Goal: Navigation & Orientation: Find specific page/section

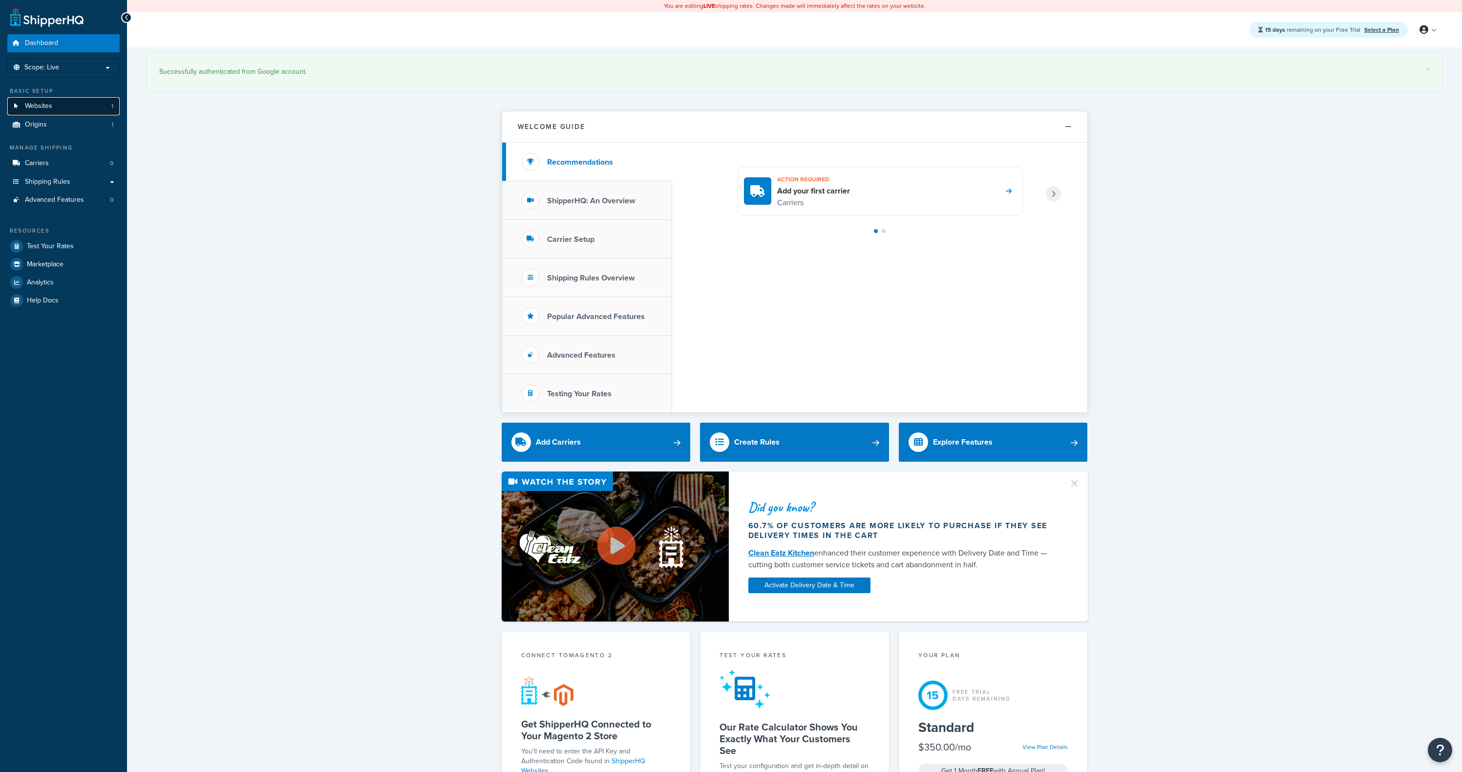
click at [70, 105] on link "Websites 1" at bounding box center [63, 106] width 112 height 18
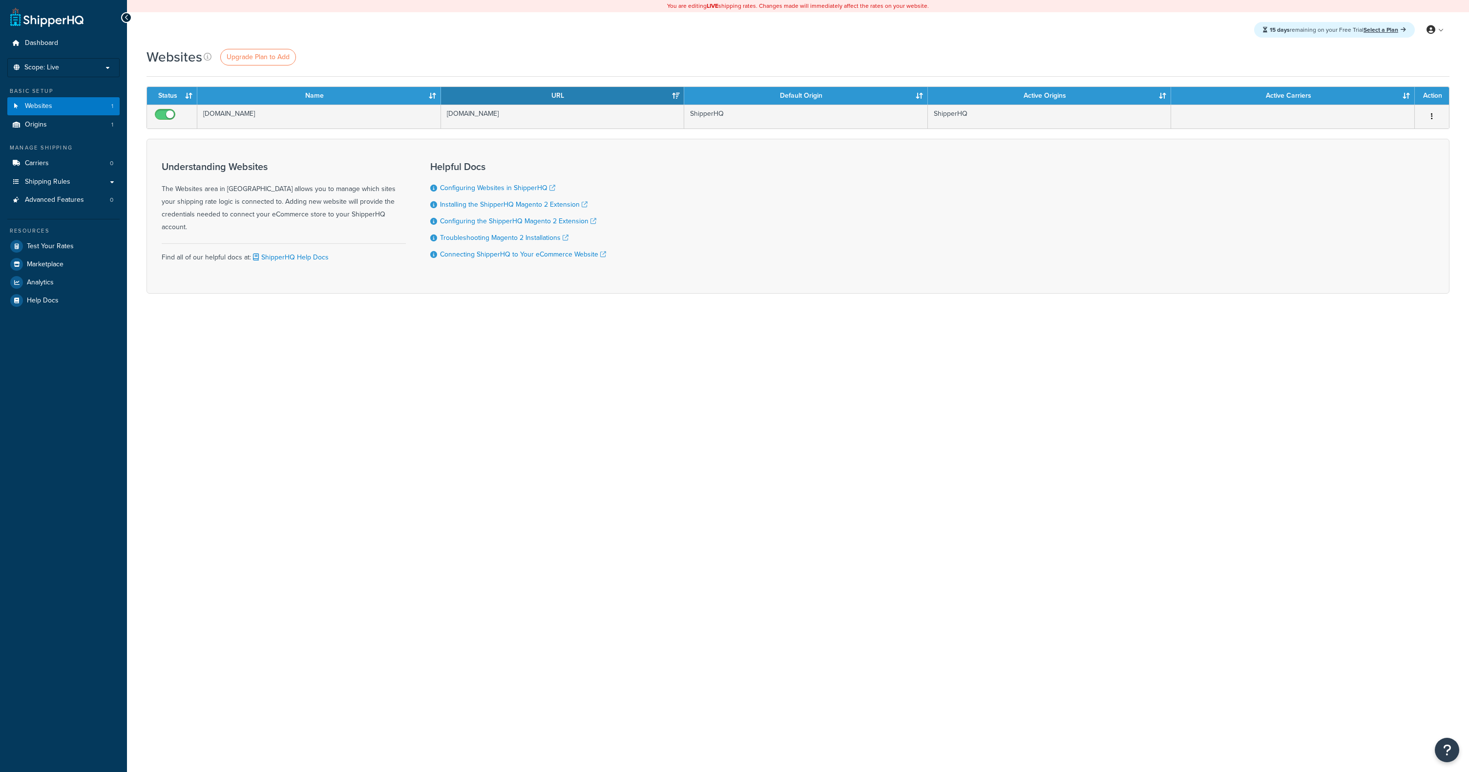
click at [409, 66] on div "Websites Upgrade Plan to Add" at bounding box center [798, 56] width 1303 height 19
click at [274, 53] on span "Upgrade Plan to Add" at bounding box center [258, 57] width 63 height 10
click at [405, 56] on div "Websites Upgrade Plan to Add" at bounding box center [798, 56] width 1303 height 19
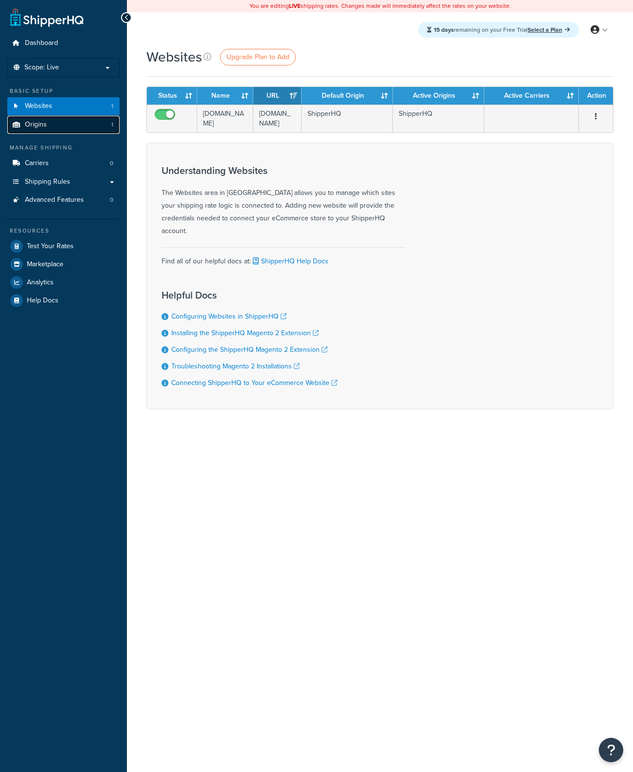
click at [69, 124] on link "Origins 1" at bounding box center [63, 125] width 112 height 18
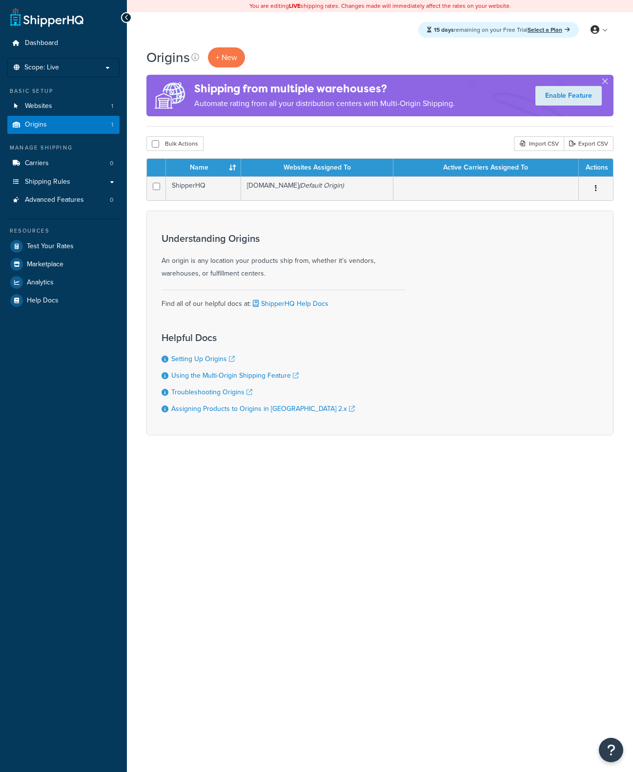
click at [294, 397] on div "You are editing LIVE shipping rates. Changes made will immediately affect the r…" at bounding box center [380, 386] width 506 height 772
click at [56, 260] on span "Marketplace" at bounding box center [45, 264] width 37 height 8
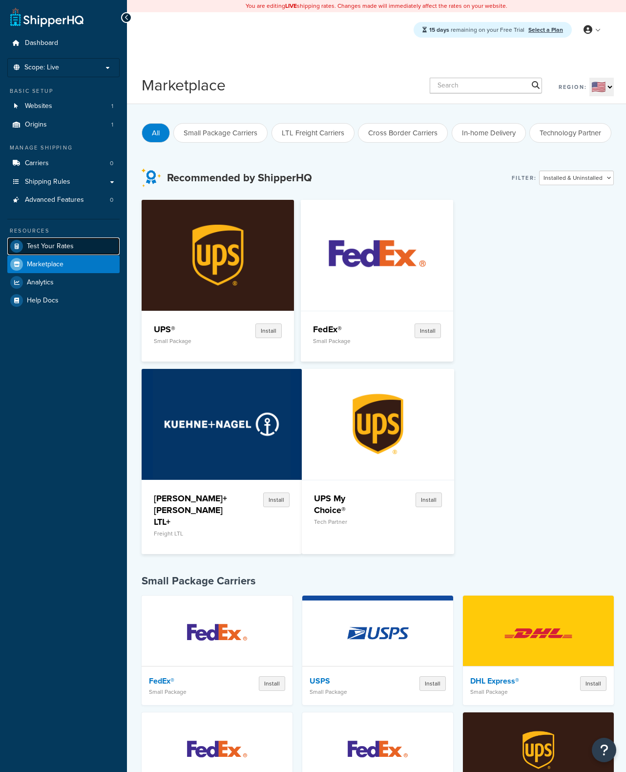
click at [63, 246] on span "Test Your Rates" at bounding box center [50, 246] width 47 height 8
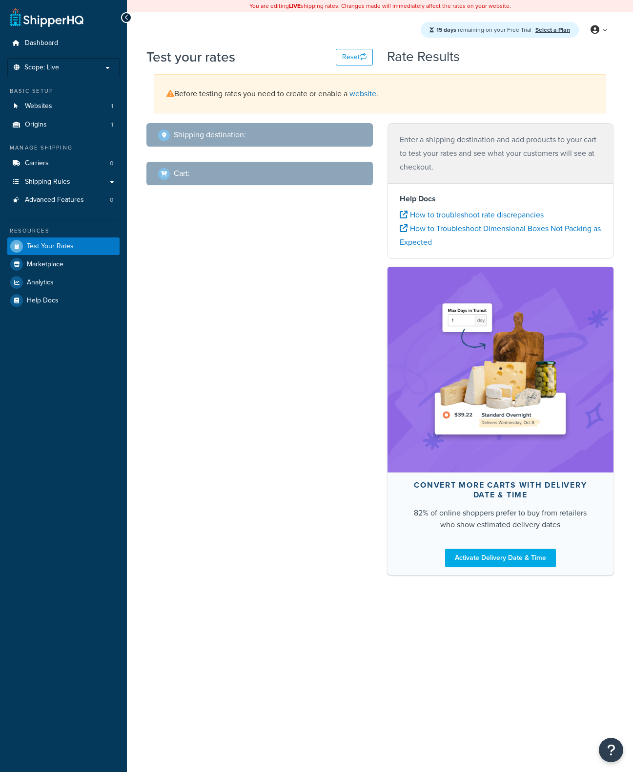
select select "TX"
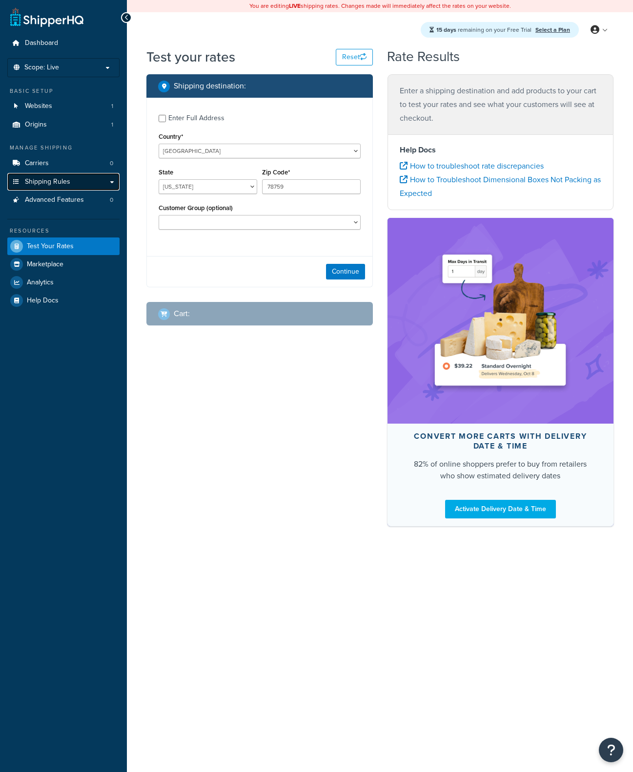
click at [38, 182] on span "Shipping Rules" at bounding box center [47, 182] width 45 height 8
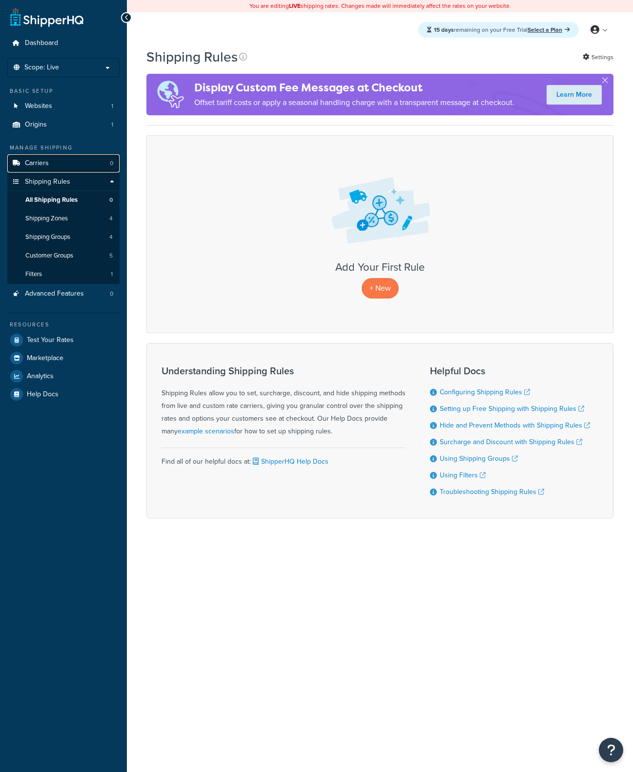
click at [32, 160] on span "Carriers" at bounding box center [37, 163] width 24 height 8
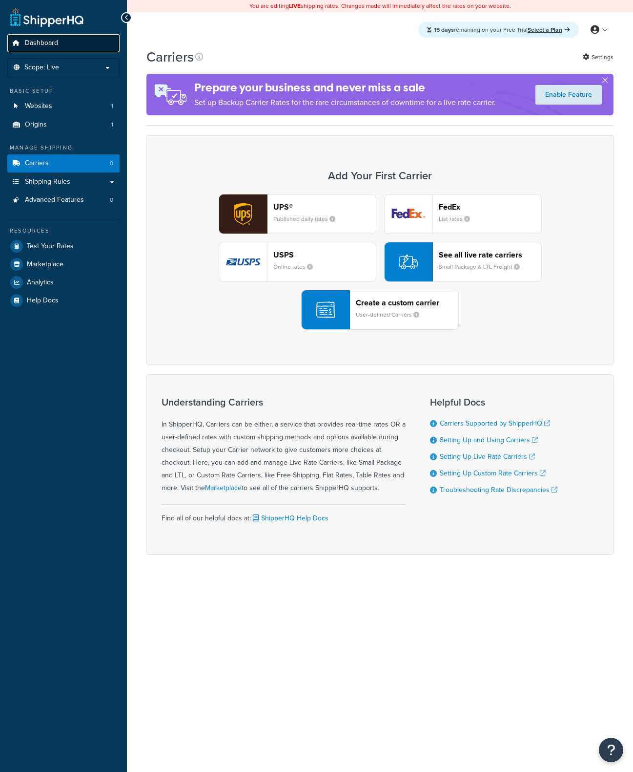
click at [56, 45] on span "Dashboard" at bounding box center [41, 43] width 33 height 8
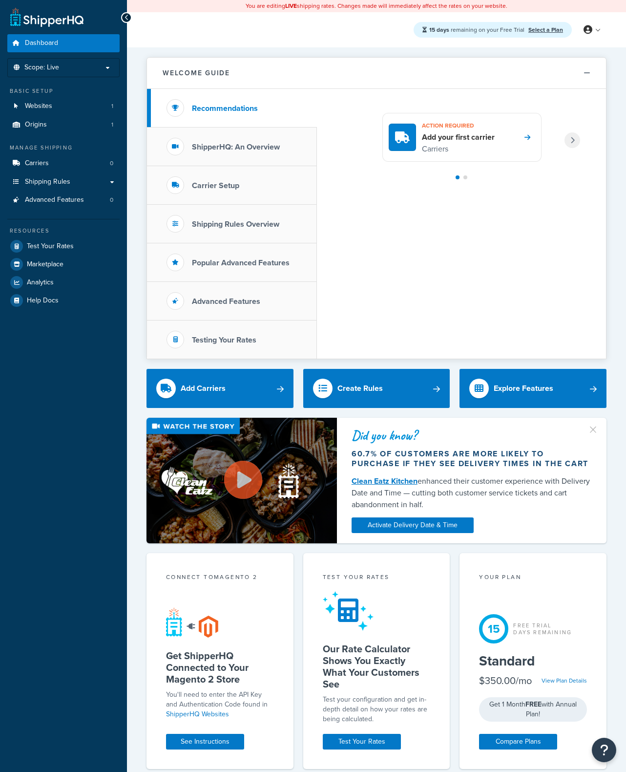
click at [501, 31] on span "15 days remaining on your Free Trial" at bounding box center [477, 29] width 97 height 9
click at [506, 31] on span "15 days remaining on your Free Trial" at bounding box center [477, 29] width 97 height 9
click at [519, 29] on span "15 days remaining on your Free Trial" at bounding box center [477, 29] width 97 height 9
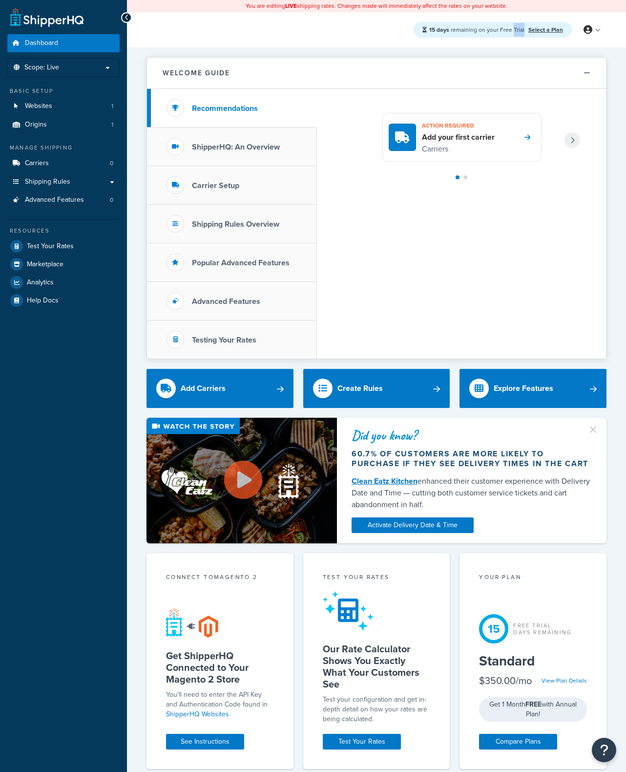
click at [519, 29] on span "15 days remaining on your Free Trial" at bounding box center [477, 29] width 97 height 9
click at [507, 30] on span "15 days remaining on your Free Trial" at bounding box center [477, 29] width 97 height 9
click at [479, 30] on span "15 days remaining on your Free Trial" at bounding box center [477, 29] width 97 height 9
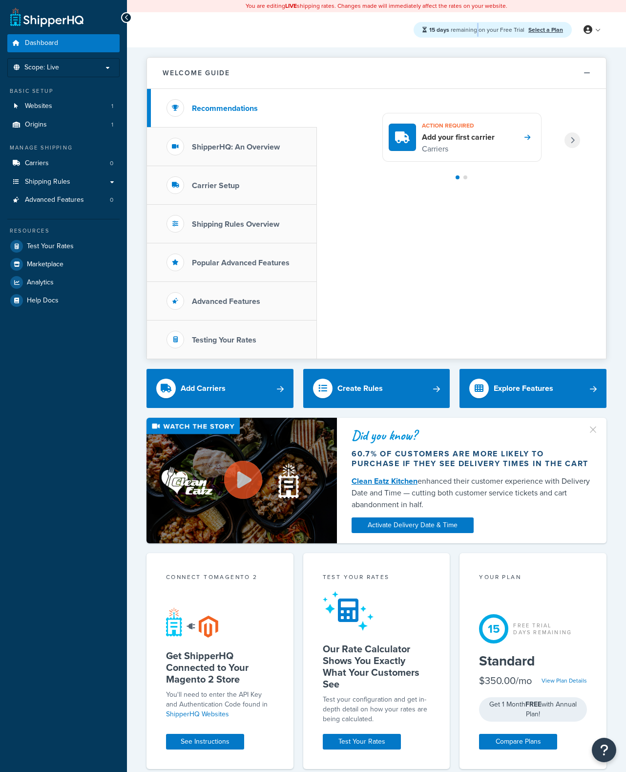
click at [461, 31] on span "15 days remaining on your Free Trial" at bounding box center [477, 29] width 97 height 9
click at [433, 31] on strong "15 days" at bounding box center [439, 29] width 20 height 9
click at [293, 43] on div "15 days remaining on your Free Trial Select a Plan My Profile Billing Global Se…" at bounding box center [376, 29] width 499 height 35
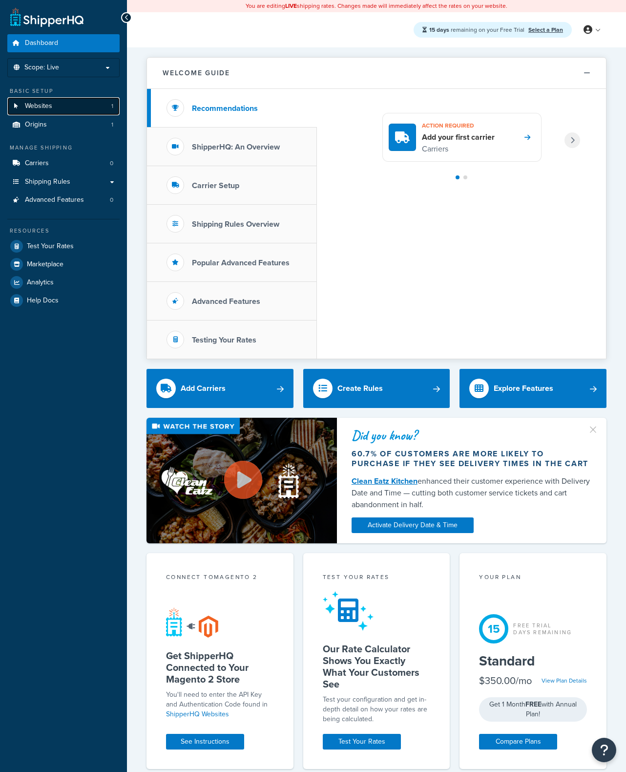
click at [45, 105] on span "Websites" at bounding box center [38, 106] width 27 height 8
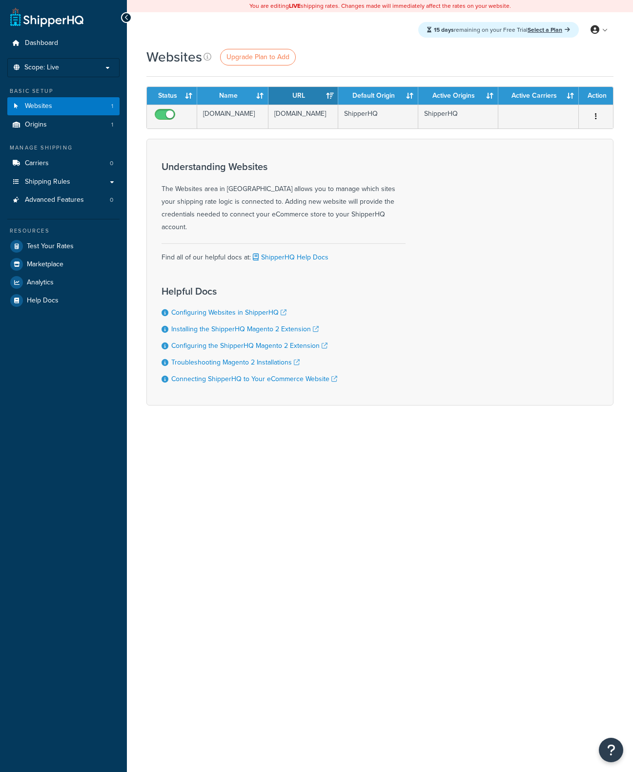
click at [446, 569] on div "You are editing LIVE shipping rates. Changes made will immediately affect the r…" at bounding box center [380, 386] width 506 height 772
